Goal: Find specific page/section: Find specific page/section

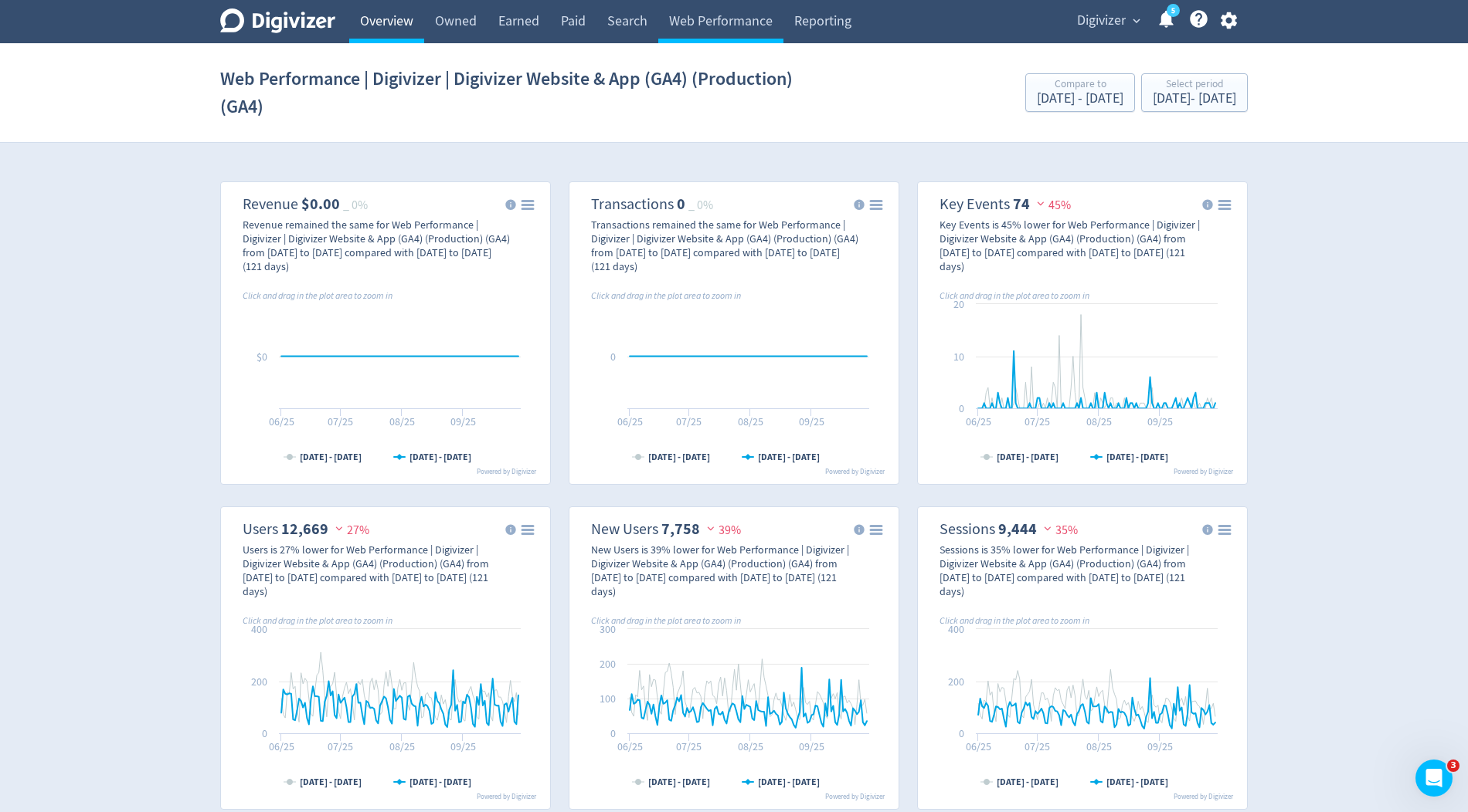
click at [397, 31] on link "Overview" at bounding box center [387, 21] width 75 height 43
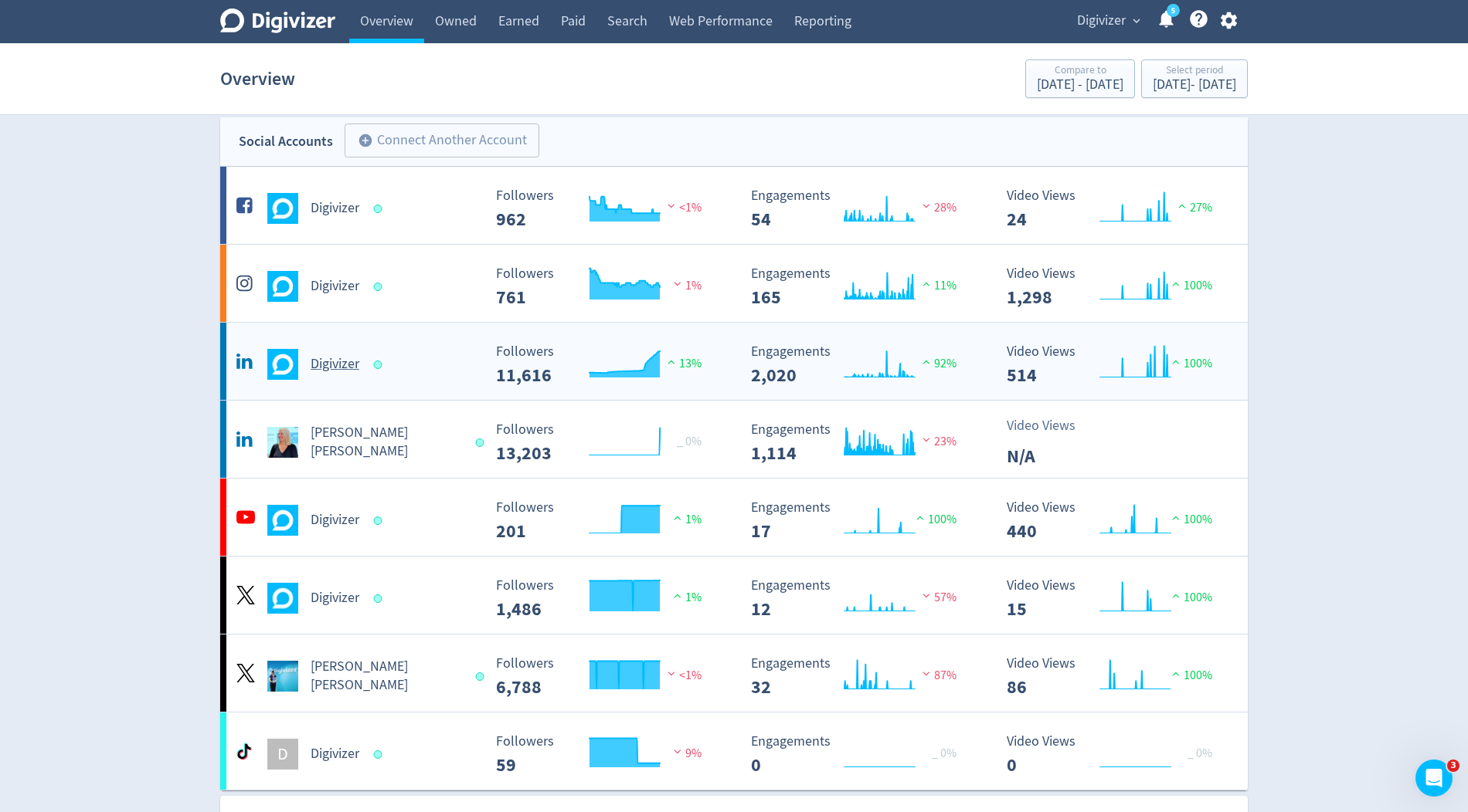
scroll to position [11, 0]
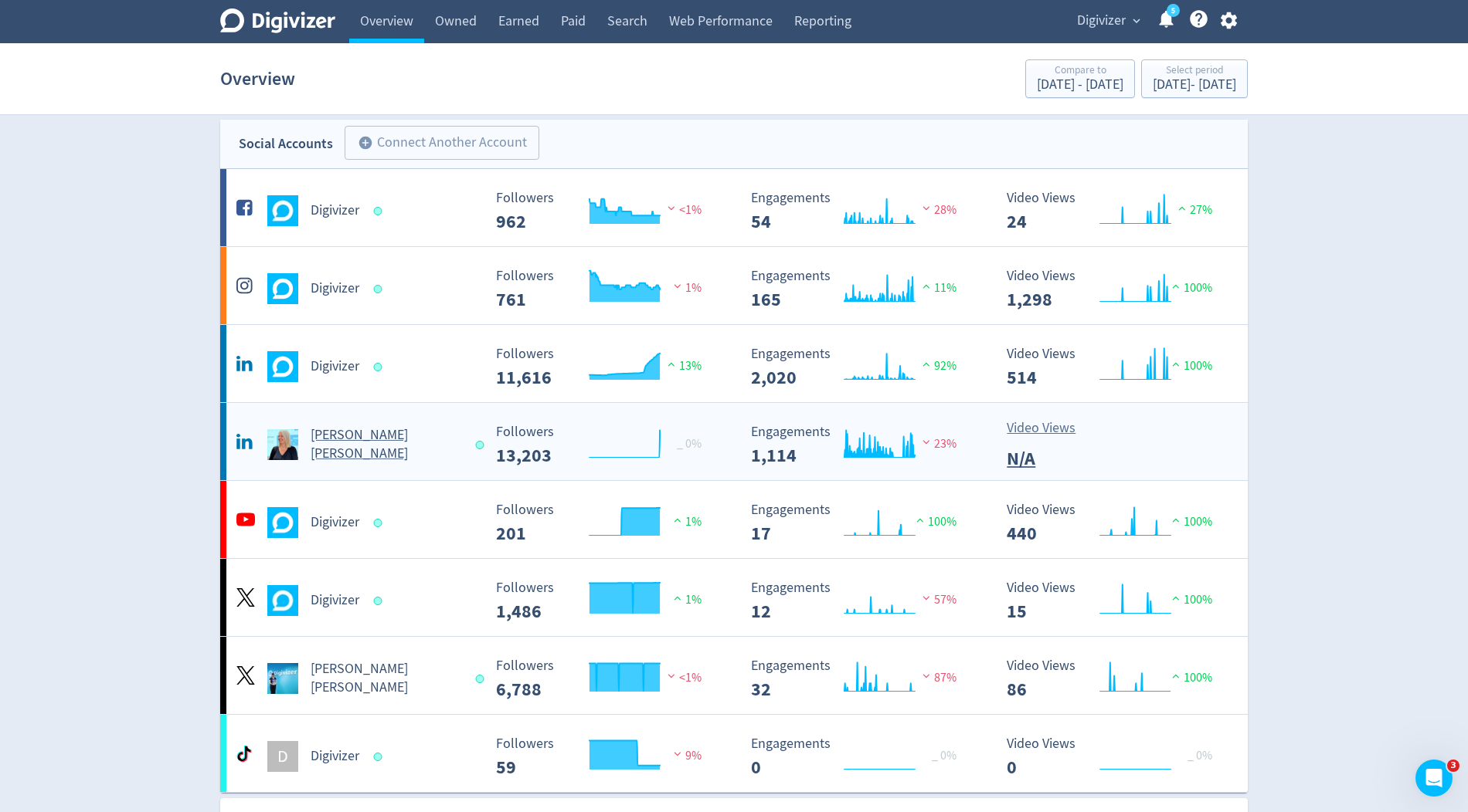
click at [437, 447] on div "[PERSON_NAME] [PERSON_NAME]" at bounding box center [357, 445] width 249 height 37
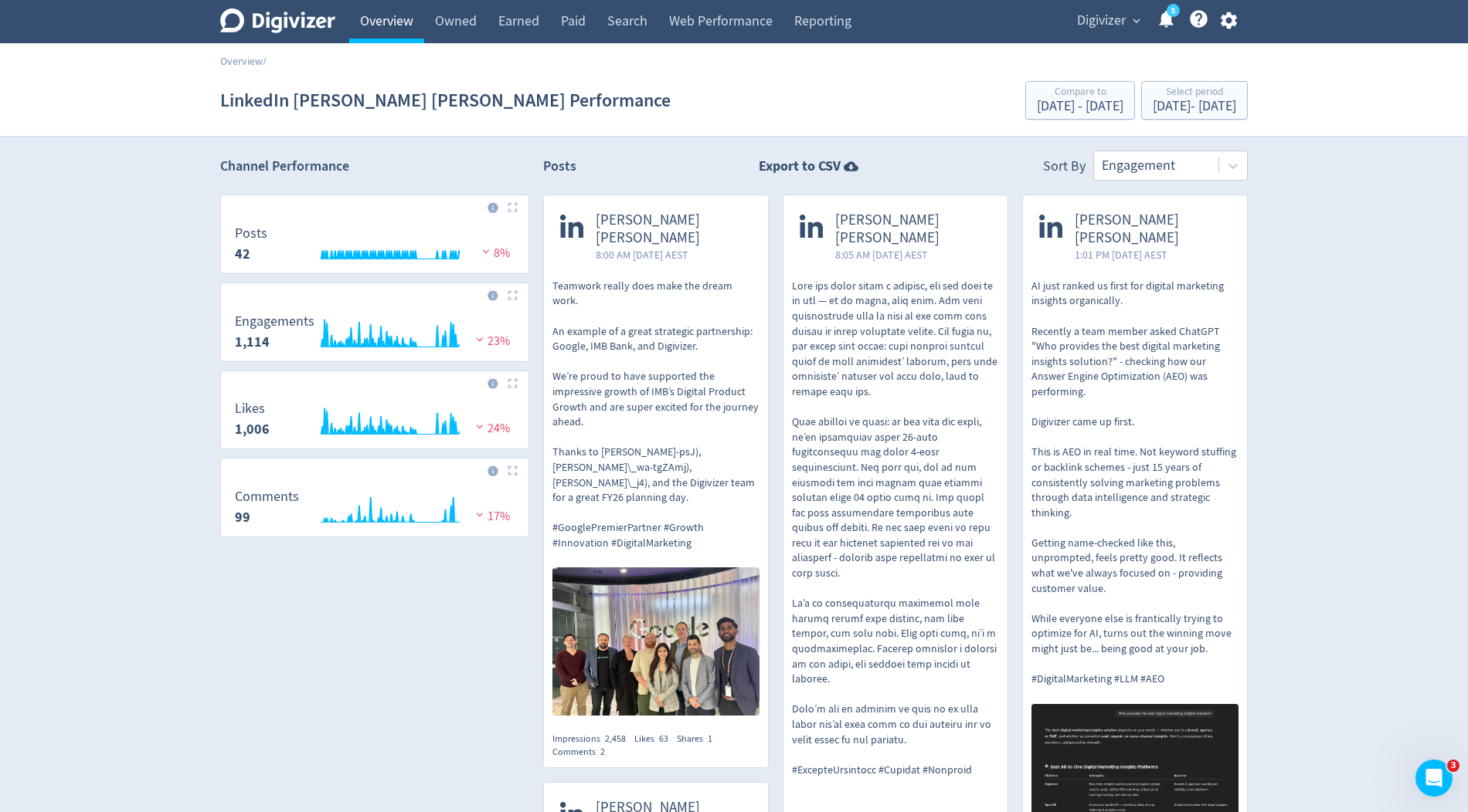
click at [377, 16] on link "Overview" at bounding box center [387, 21] width 75 height 43
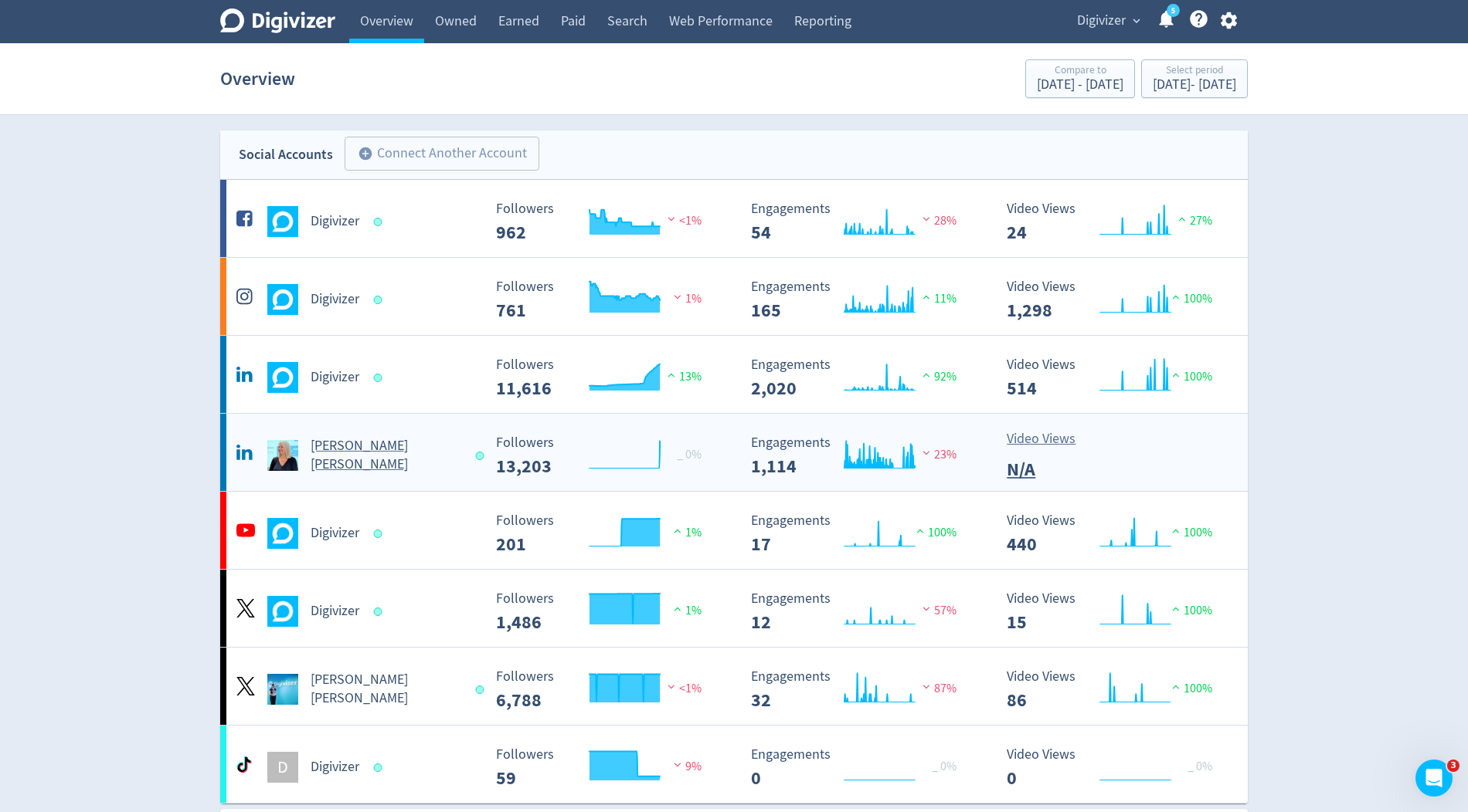
click at [357, 464] on div "[PERSON_NAME] [PERSON_NAME]" at bounding box center [357, 455] width 249 height 37
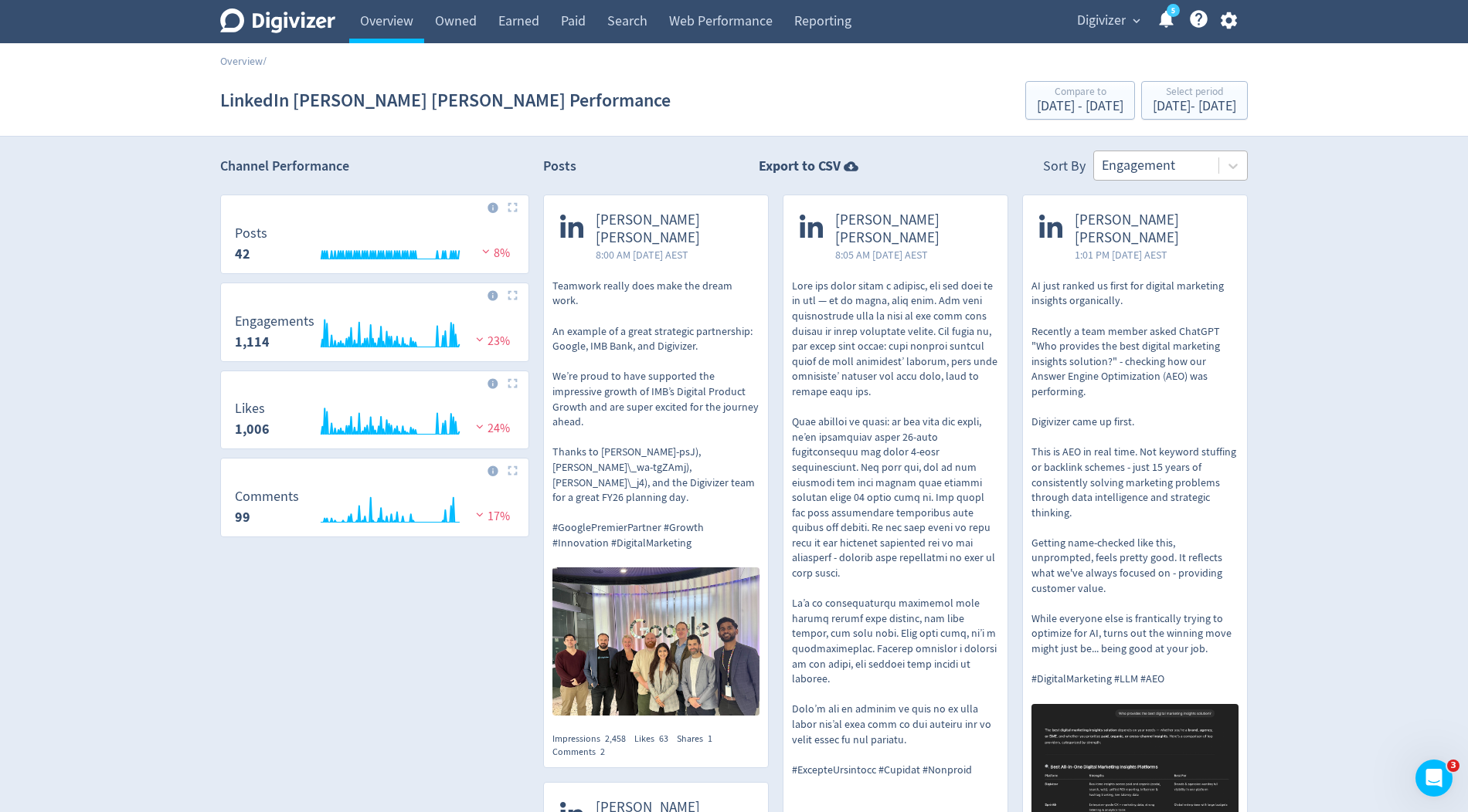
click at [1188, 163] on div at bounding box center [1156, 165] width 109 height 22
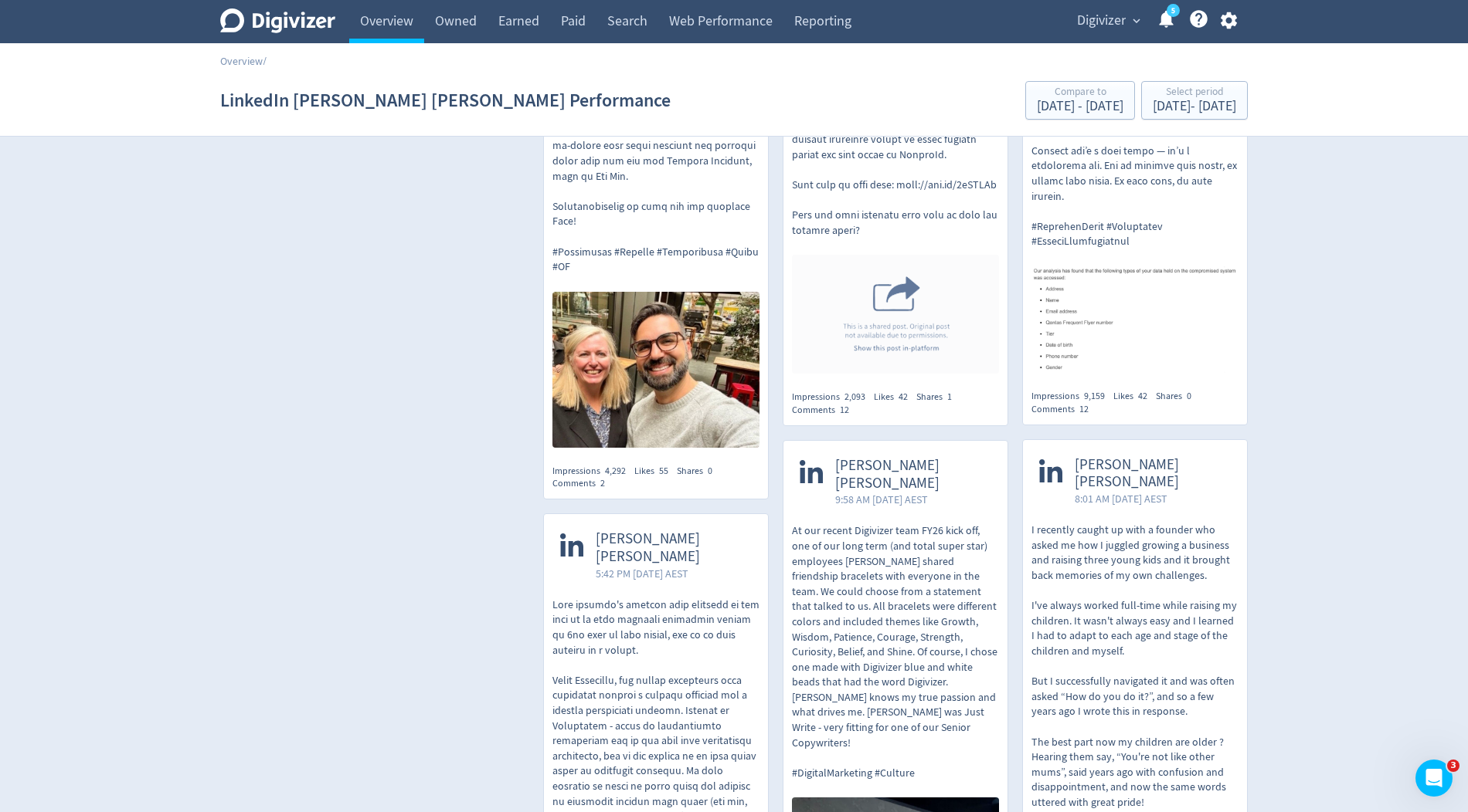
scroll to position [1325, 0]
